Goal: Information Seeking & Learning: Find specific page/section

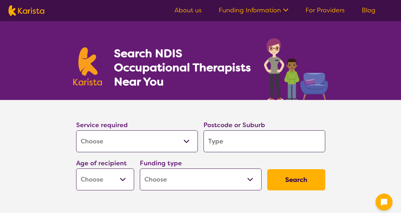
select select "[MEDICAL_DATA]"
click at [257, 143] on input "search" at bounding box center [264, 142] width 122 height 22
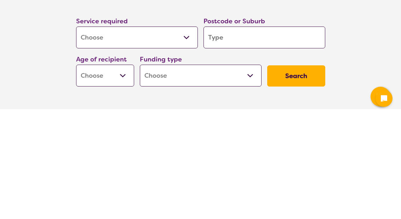
type input "5"
type input "4"
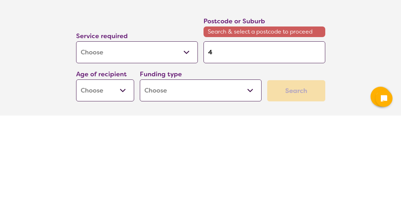
type input "46"
type input "465"
type input "4655"
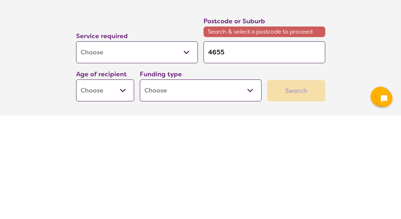
type input "4655"
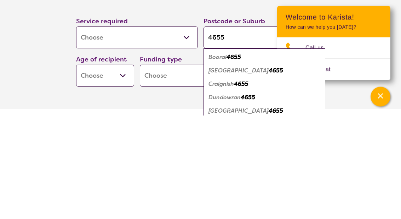
scroll to position [104, 0]
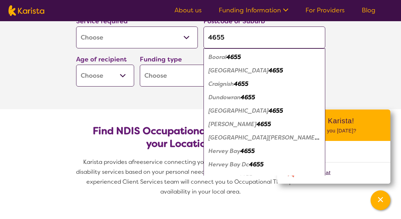
type input "4655"
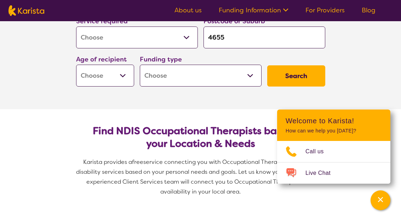
click at [126, 73] on select "Early Childhood - 0 to 9 Child - 10 to 11 Adolescent - 12 to 17 Adult - 18 to 6…" at bounding box center [105, 76] width 58 height 22
select select "AG"
click at [254, 79] on select "Home Care Package (HCP) National Disability Insurance Scheme (NDIS) I don't know" at bounding box center [201, 76] width 122 height 22
select select "HCP"
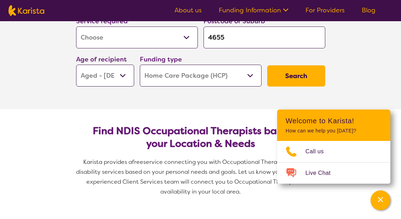
select select "HCP"
click at [250, 82] on select "Home Care Package (HCP) National Disability Insurance Scheme (NDIS) I don't know" at bounding box center [201, 76] width 122 height 22
select select "i-don-t-know"
click at [248, 76] on select "Home Care Package (HCP) National Disability Insurance Scheme (NDIS) I don't know" at bounding box center [201, 76] width 122 height 22
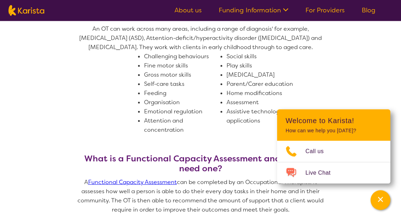
scroll to position [416, 0]
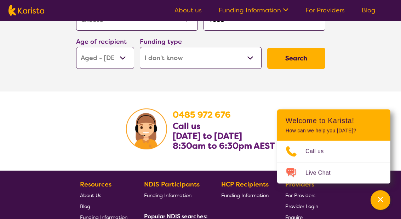
click at [310, 69] on button "Search" at bounding box center [296, 58] width 58 height 21
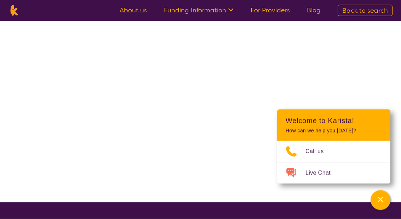
scroll to position [5, 0]
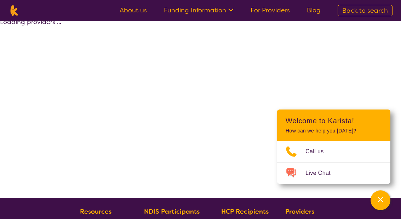
select select "[MEDICAL_DATA]"
select select "AG"
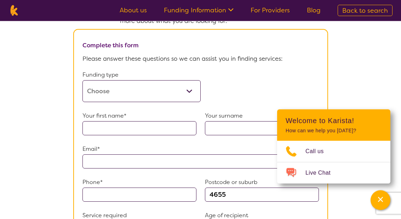
scroll to position [405, 0]
click at [190, 102] on select "Home Care Package (HCP) Home Care Package - Level 1 Home Care Package - Level 2…" at bounding box center [141, 91] width 118 height 22
click at [189, 102] on select "Home Care Package (HCP) Home Care Package - Level 1 Home Care Package - Level 2…" at bounding box center [141, 91] width 118 height 22
select select "i-don-t-know"
click at [50, 128] on section "Tell us more Our Client Services team are experienced in finding and connecting…" at bounding box center [200, 165] width 401 height 406
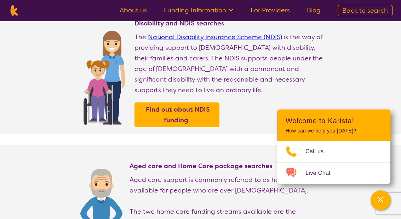
scroll to position [0, 0]
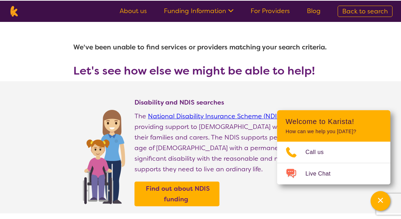
select select "[MEDICAL_DATA]"
select select "AG"
select select "i-don-t-know"
select select "[MEDICAL_DATA]"
select select "AG"
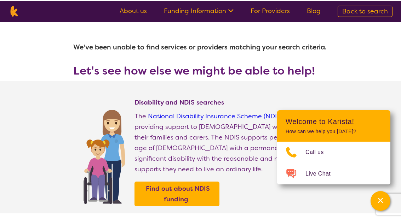
select select "i-don-t-know"
